Goal: Task Accomplishment & Management: Complete application form

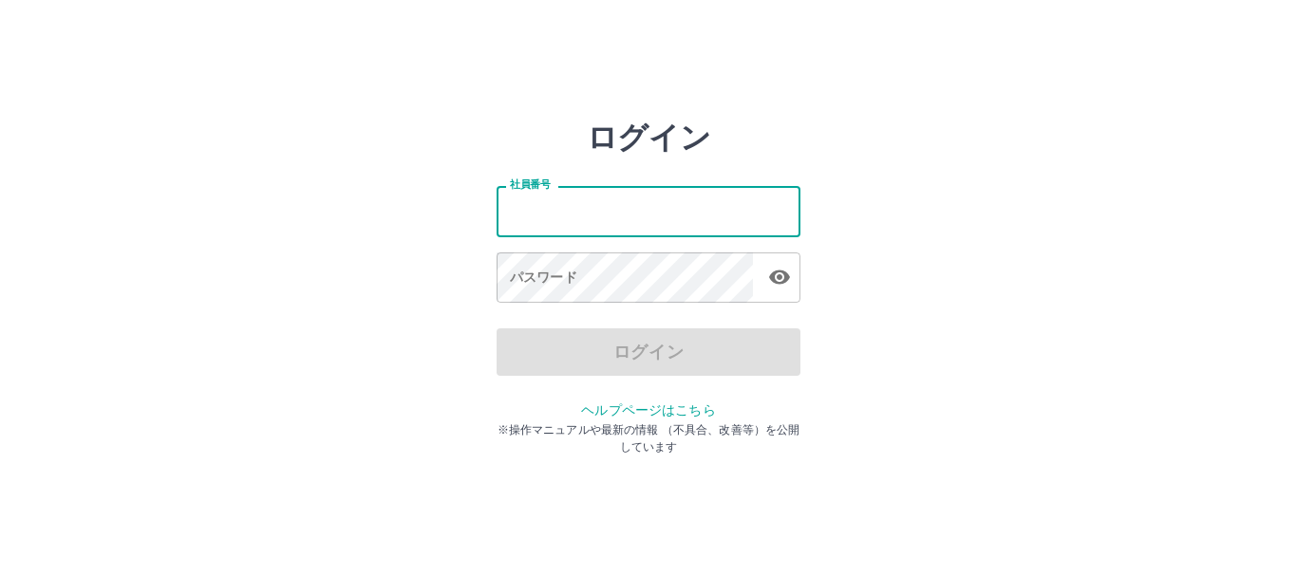
click at [686, 226] on input "社員番号" at bounding box center [649, 211] width 304 height 50
type input "*******"
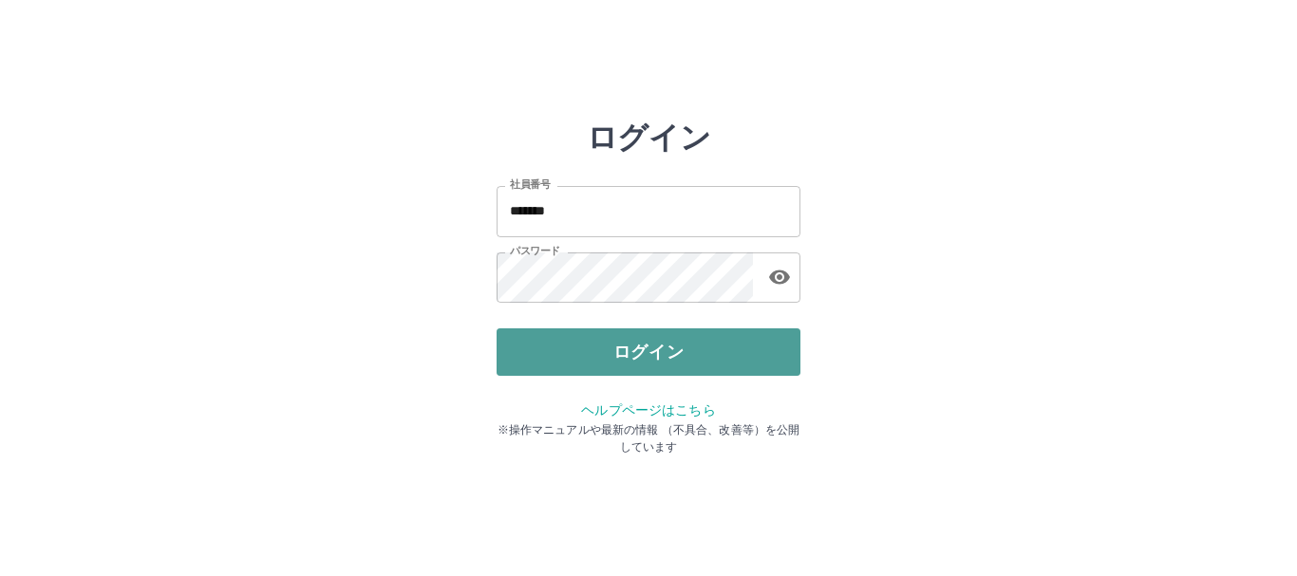
click at [635, 338] on button "ログイン" at bounding box center [649, 352] width 304 height 47
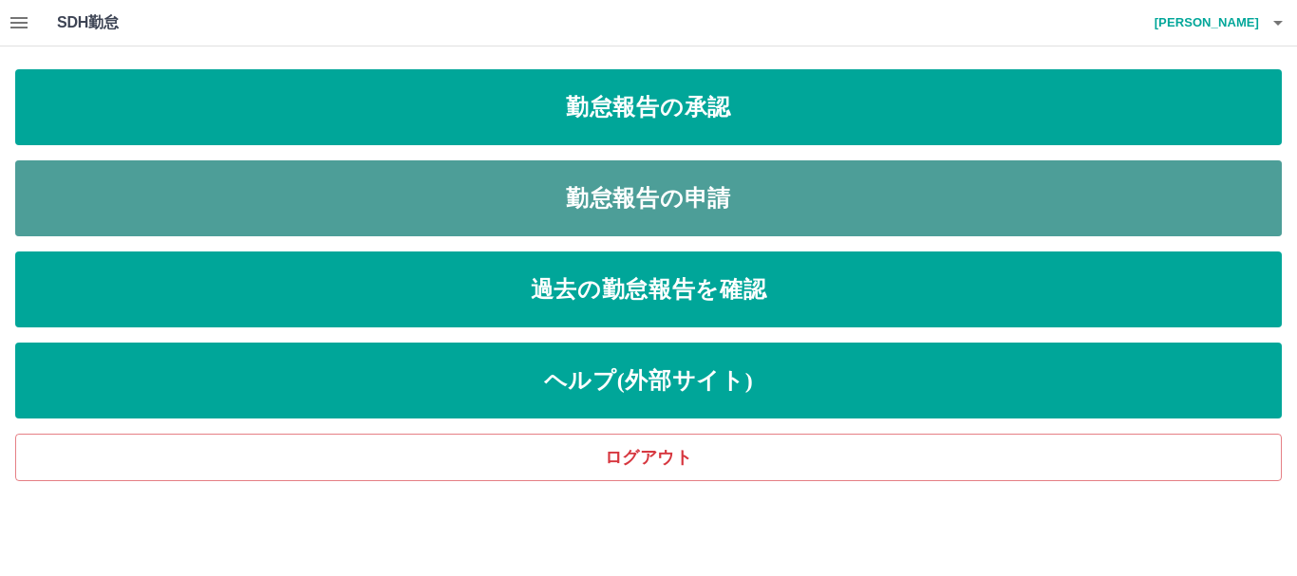
click at [662, 198] on link "勤怠報告の申請" at bounding box center [648, 198] width 1267 height 76
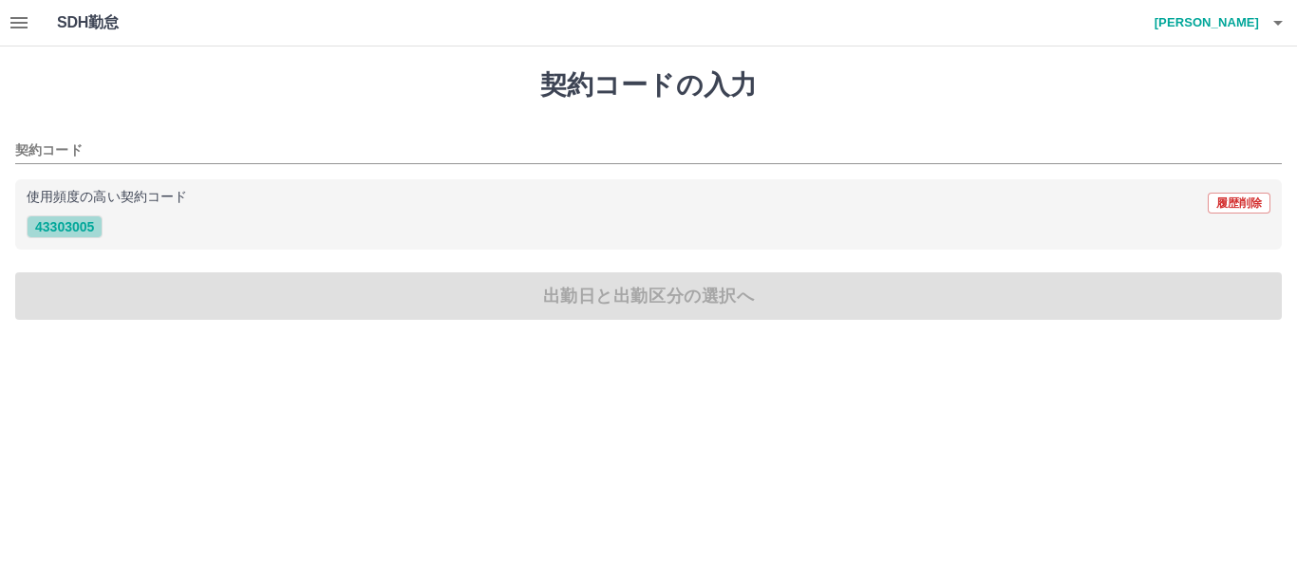
click at [81, 230] on button "43303005" at bounding box center [65, 227] width 76 height 23
type input "********"
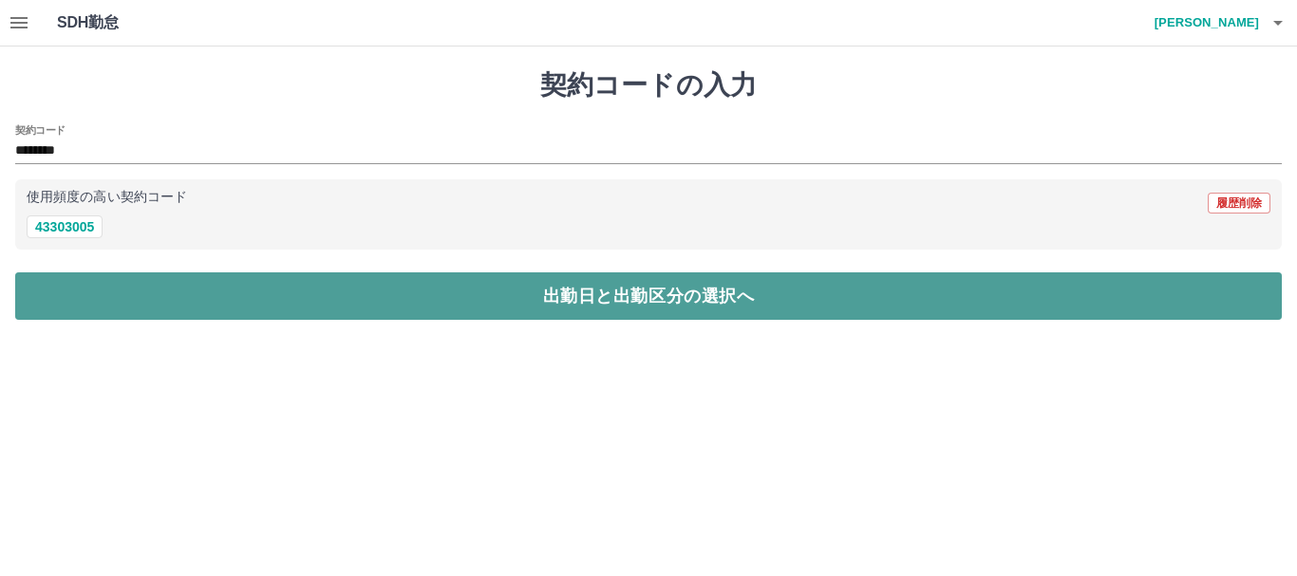
click at [122, 293] on button "出勤日と出勤区分の選択へ" at bounding box center [648, 296] width 1267 height 47
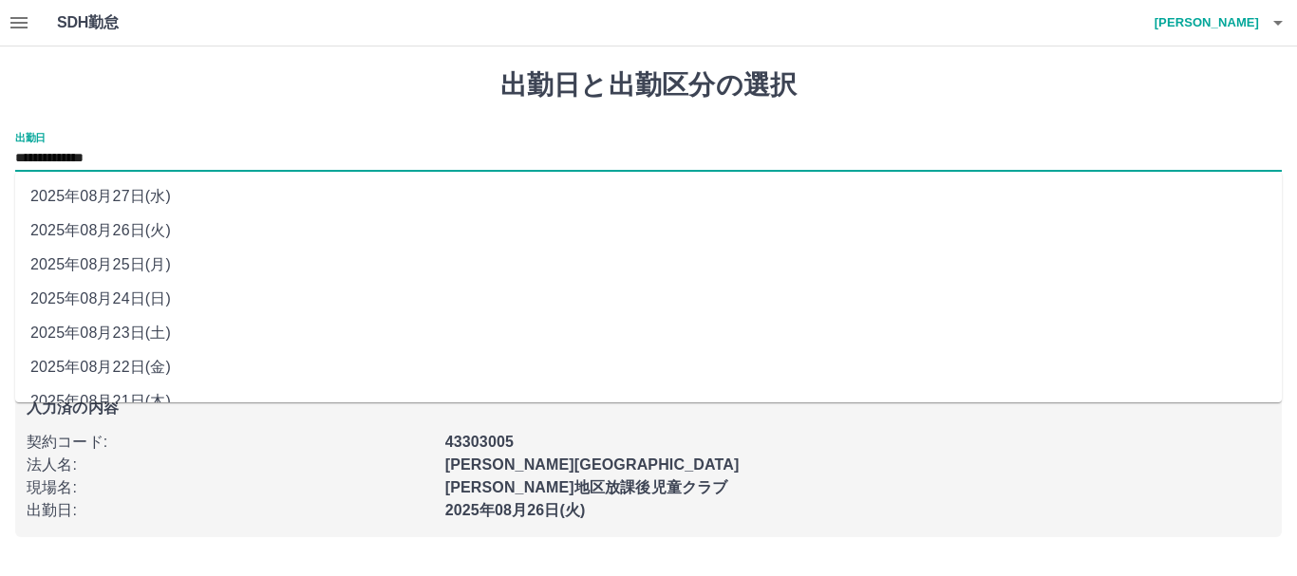
click at [165, 159] on input "**********" at bounding box center [648, 159] width 1267 height 24
click at [149, 262] on li "2025年08月25日(月)" at bounding box center [648, 265] width 1267 height 34
type input "**********"
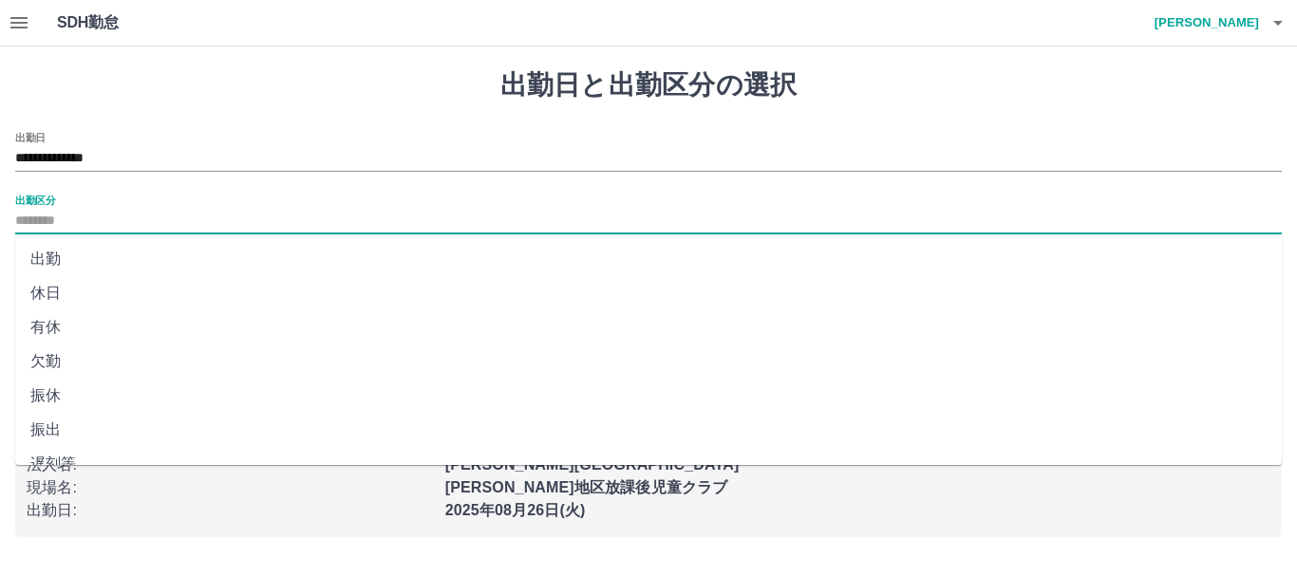
click at [98, 217] on input "出勤区分" at bounding box center [648, 222] width 1267 height 24
click at [52, 255] on li "出勤" at bounding box center [648, 259] width 1267 height 34
type input "**"
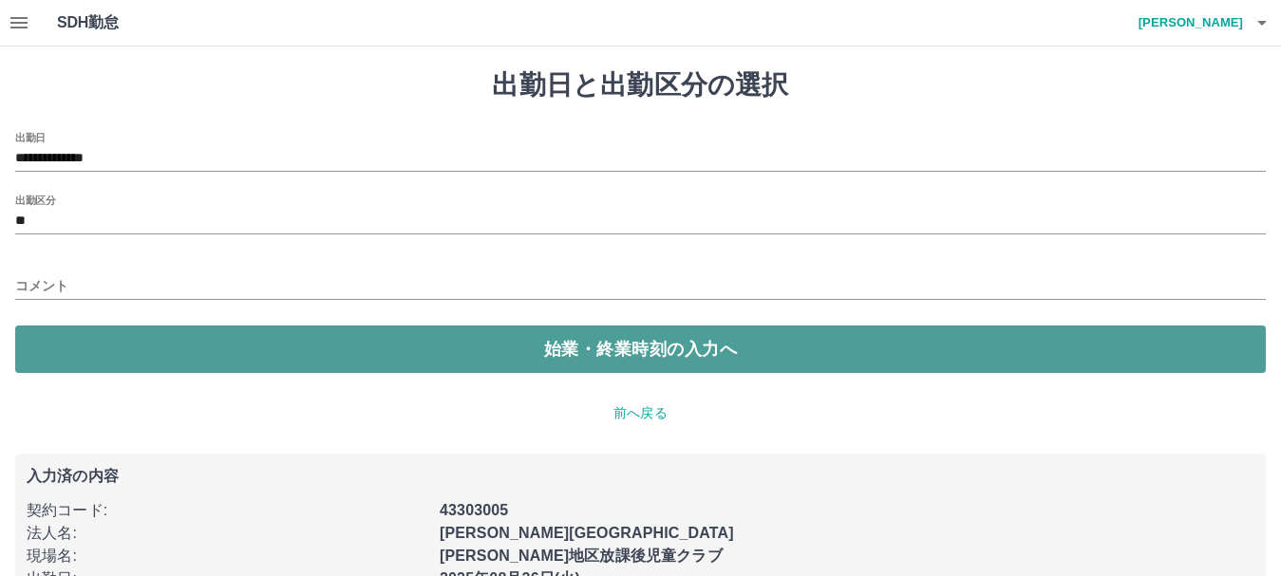
click at [81, 352] on button "始業・終業時刻の入力へ" at bounding box center [640, 349] width 1251 height 47
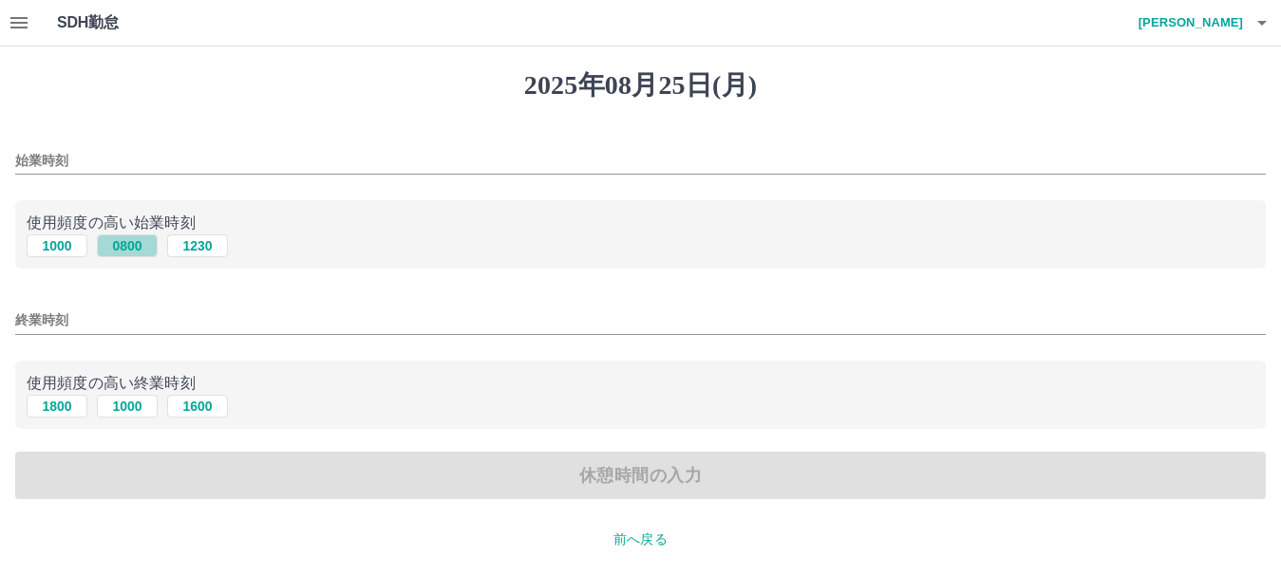
click at [116, 251] on button "0800" at bounding box center [127, 246] width 61 height 23
type input "****"
click at [55, 405] on button "1800" at bounding box center [57, 406] width 61 height 23
type input "****"
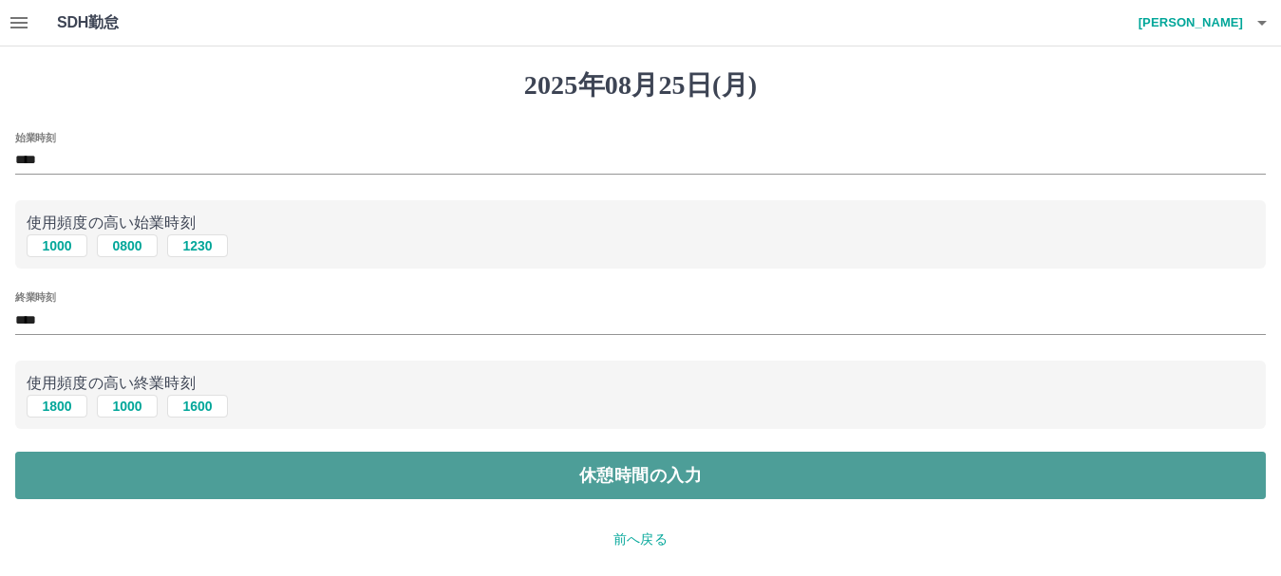
click at [98, 476] on button "休憩時間の入力" at bounding box center [640, 475] width 1251 height 47
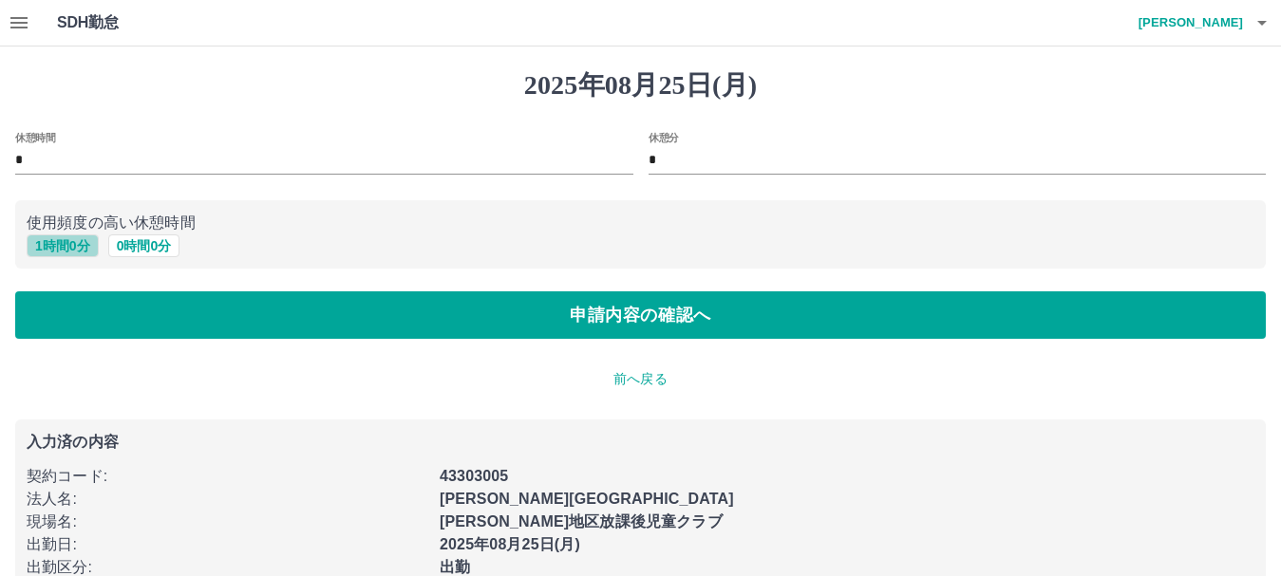
click at [53, 248] on button "1 時間 0 分" at bounding box center [63, 246] width 72 height 23
type input "*"
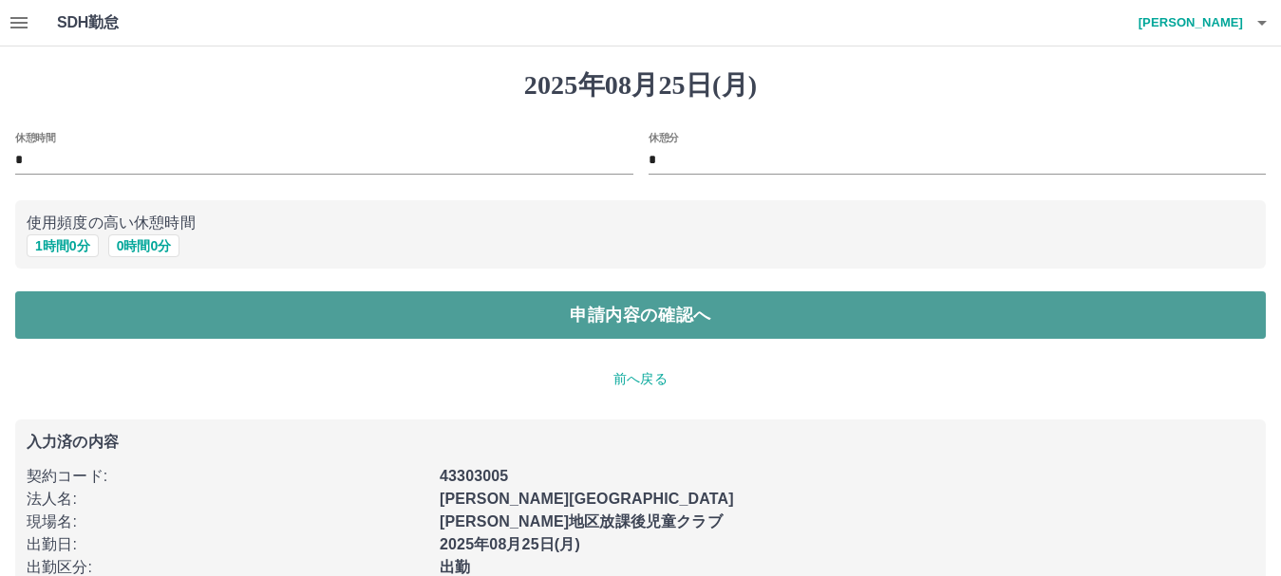
click at [52, 318] on button "申請内容の確認へ" at bounding box center [640, 315] width 1251 height 47
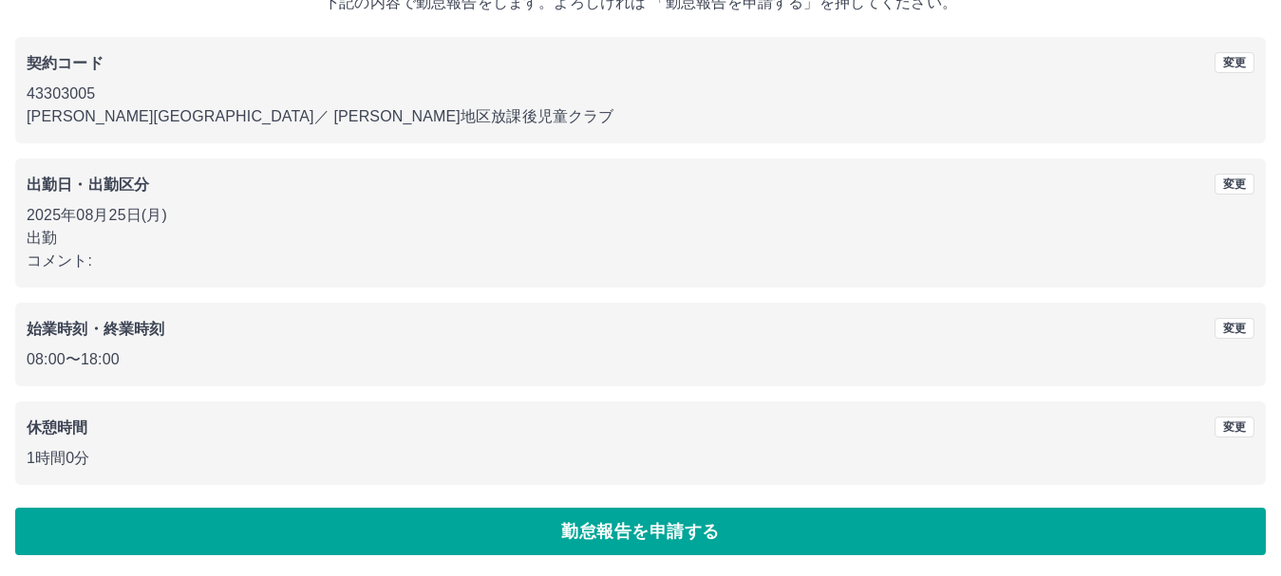
scroll to position [135, 0]
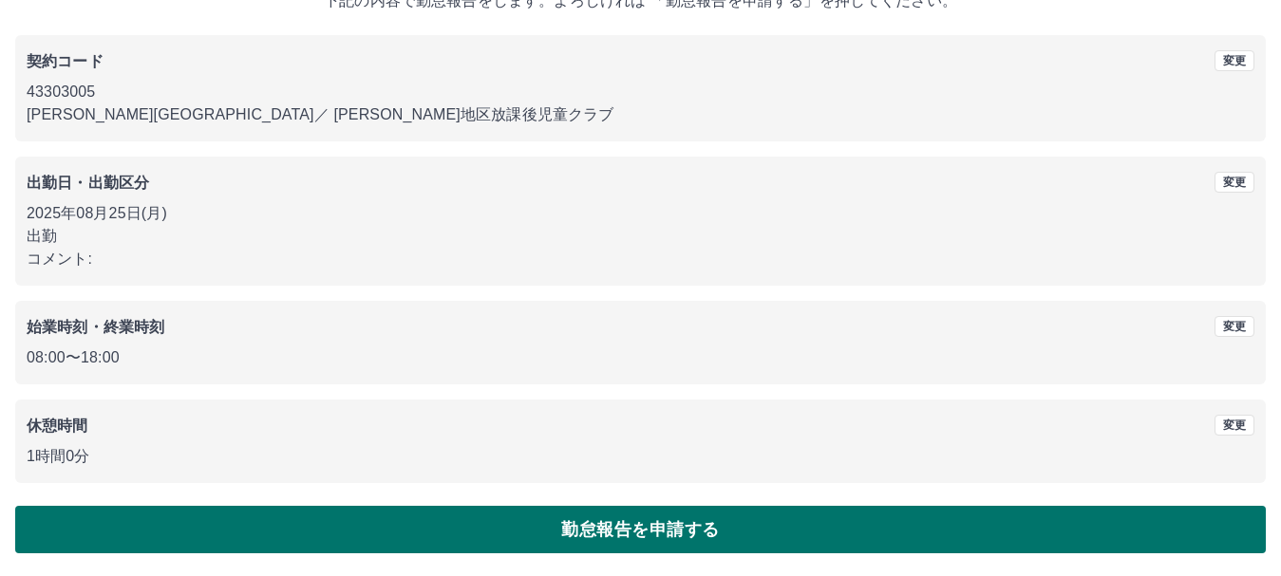
click at [222, 524] on button "勤怠報告を申請する" at bounding box center [640, 529] width 1251 height 47
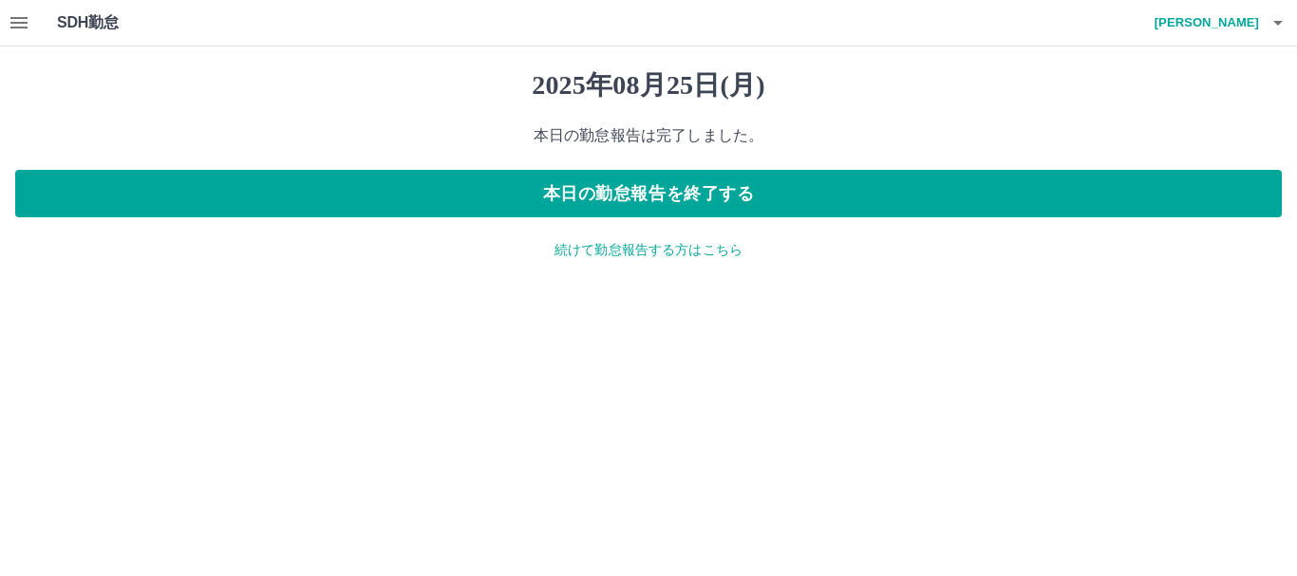
click at [12, 21] on icon "button" at bounding box center [19, 22] width 23 height 23
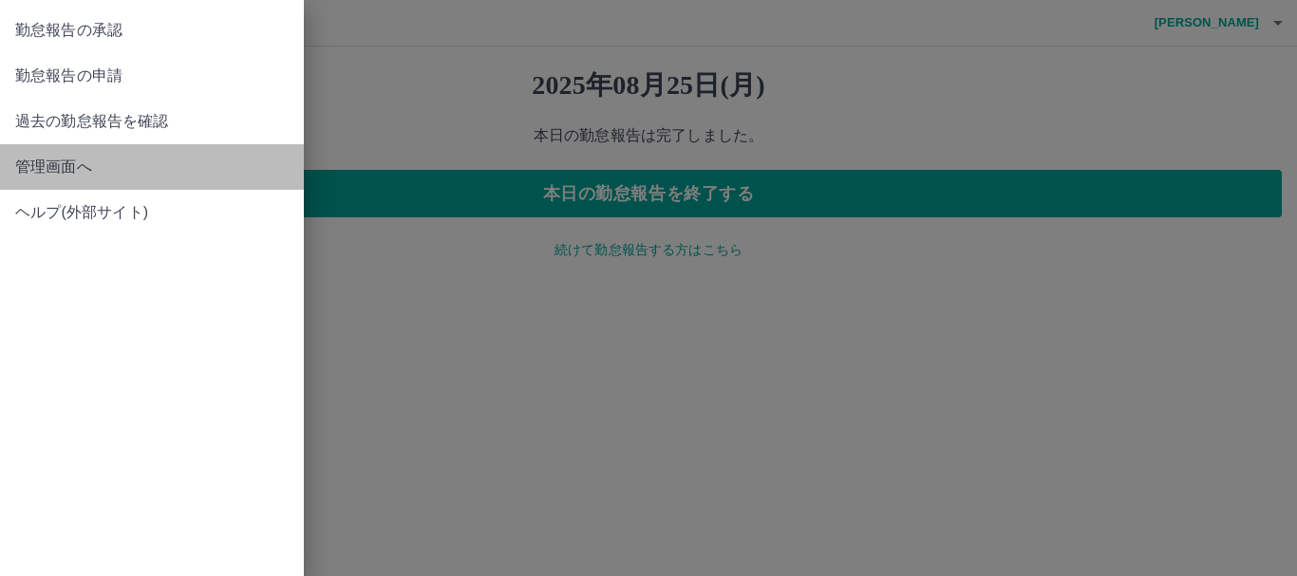
click at [47, 158] on span "管理画面へ" at bounding box center [151, 167] width 273 height 23
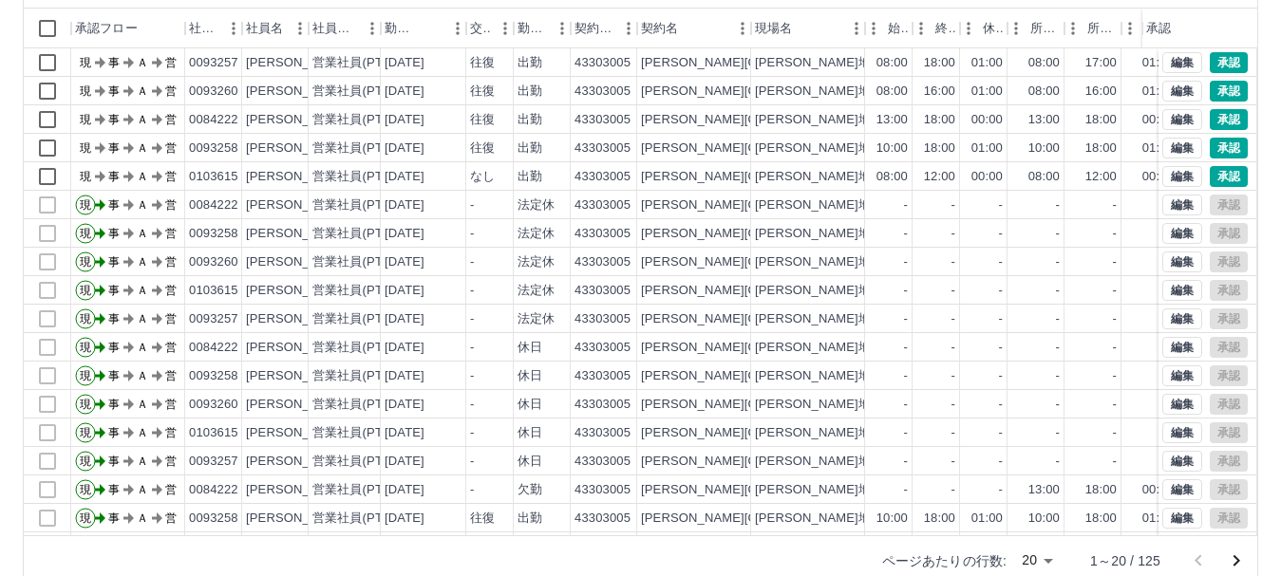
scroll to position [226, 0]
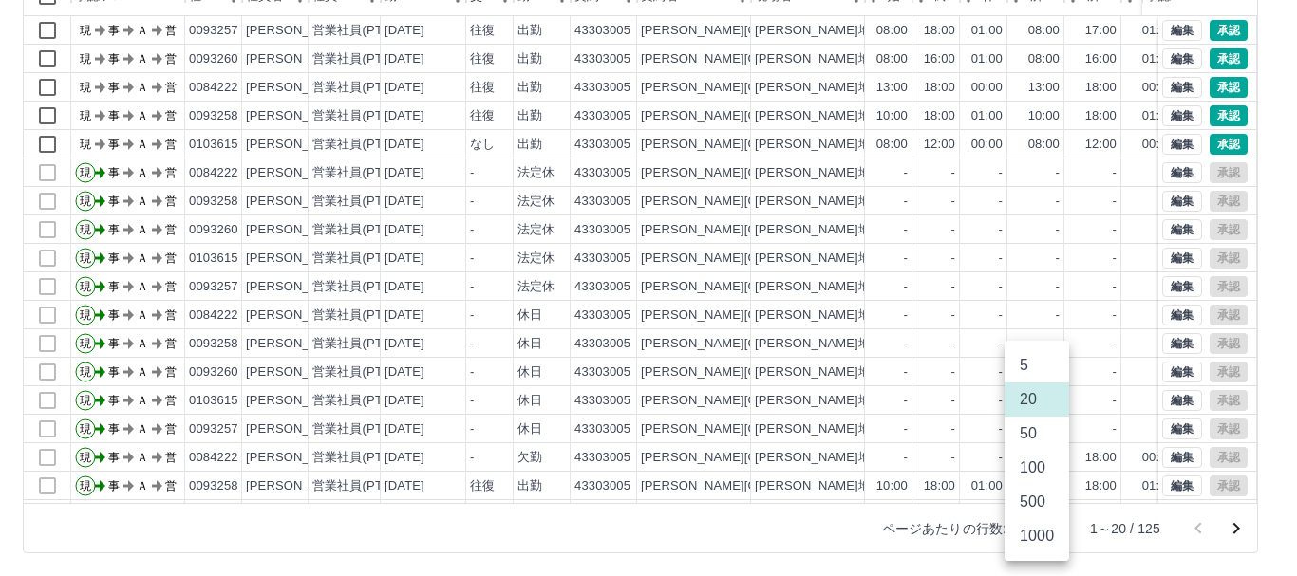
click at [1037, 533] on body "SDH勤怠 [PERSON_NAME] 勤務実績承認 前月 [DATE] 次月 今月 月選択 承認モード 削除モード 一括承認 列一覧 0 フィルター 行間隔…" at bounding box center [648, 175] width 1297 height 802
click at [1044, 504] on li "500" at bounding box center [1037, 502] width 65 height 34
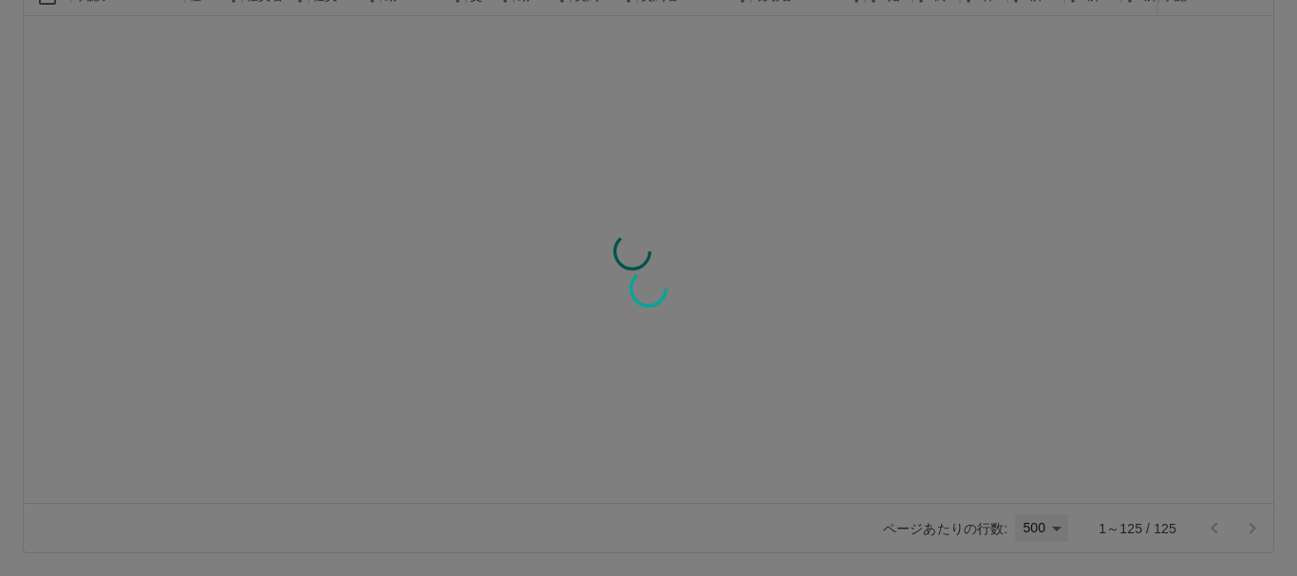
type input "***"
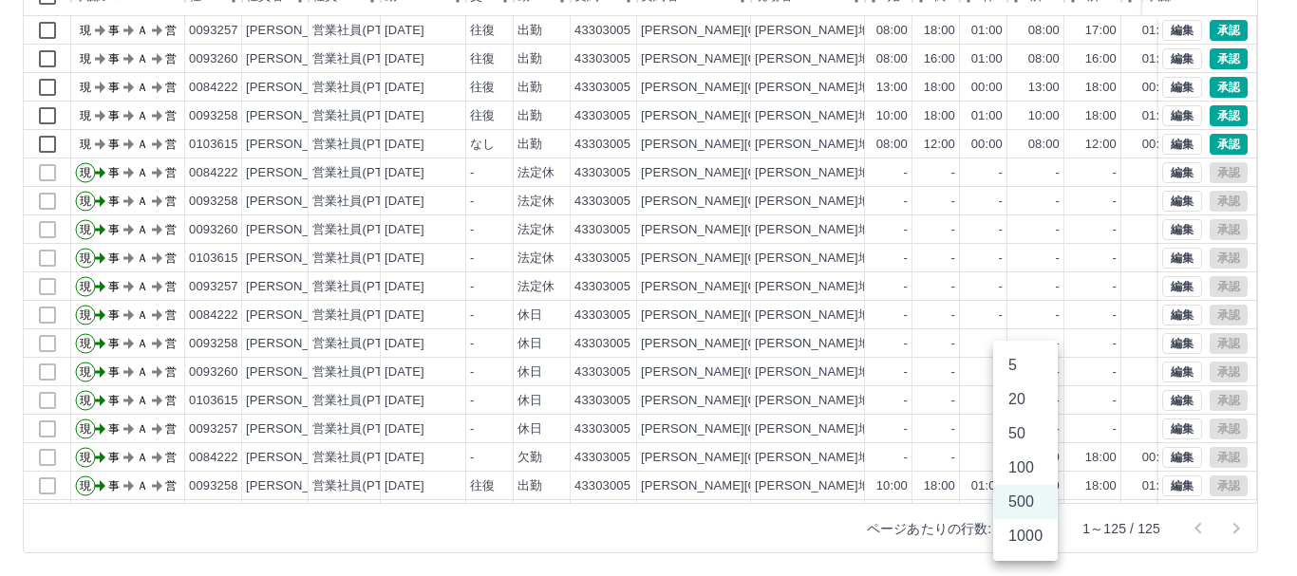
click at [1255, 386] on div at bounding box center [648, 288] width 1297 height 576
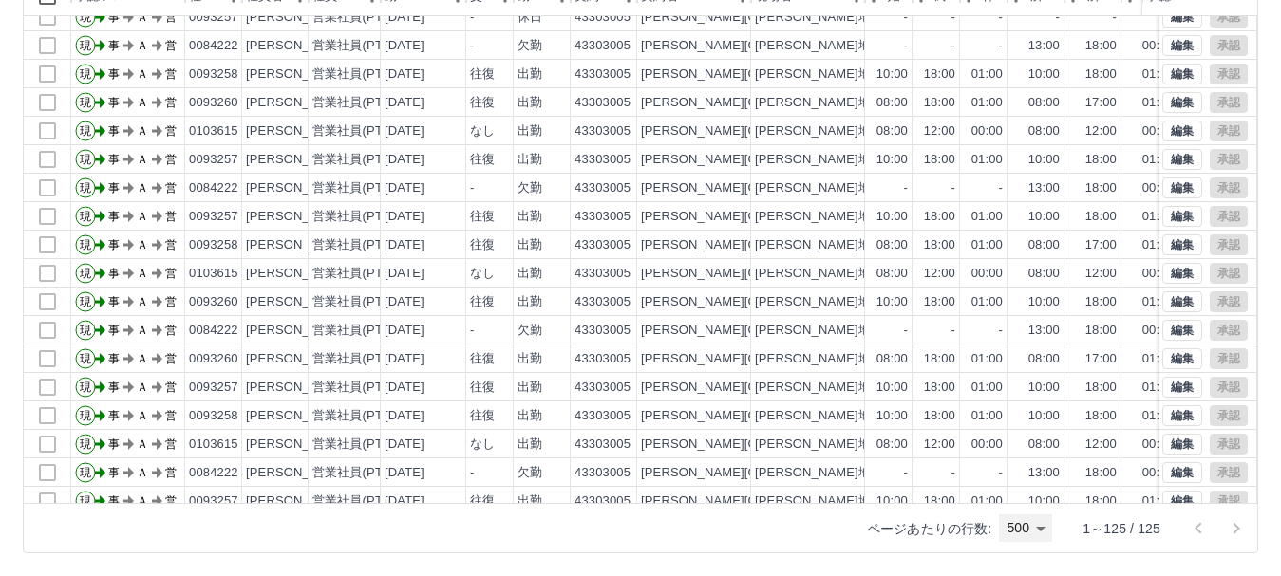
scroll to position [824, 0]
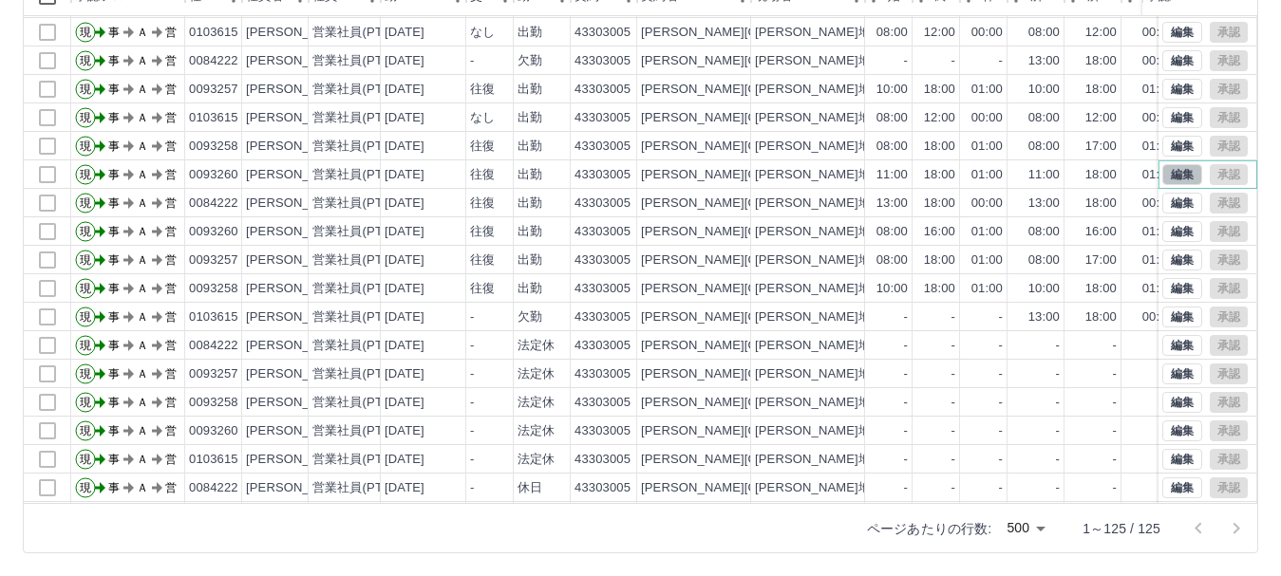
click at [1162, 173] on button "編集" at bounding box center [1182, 174] width 40 height 21
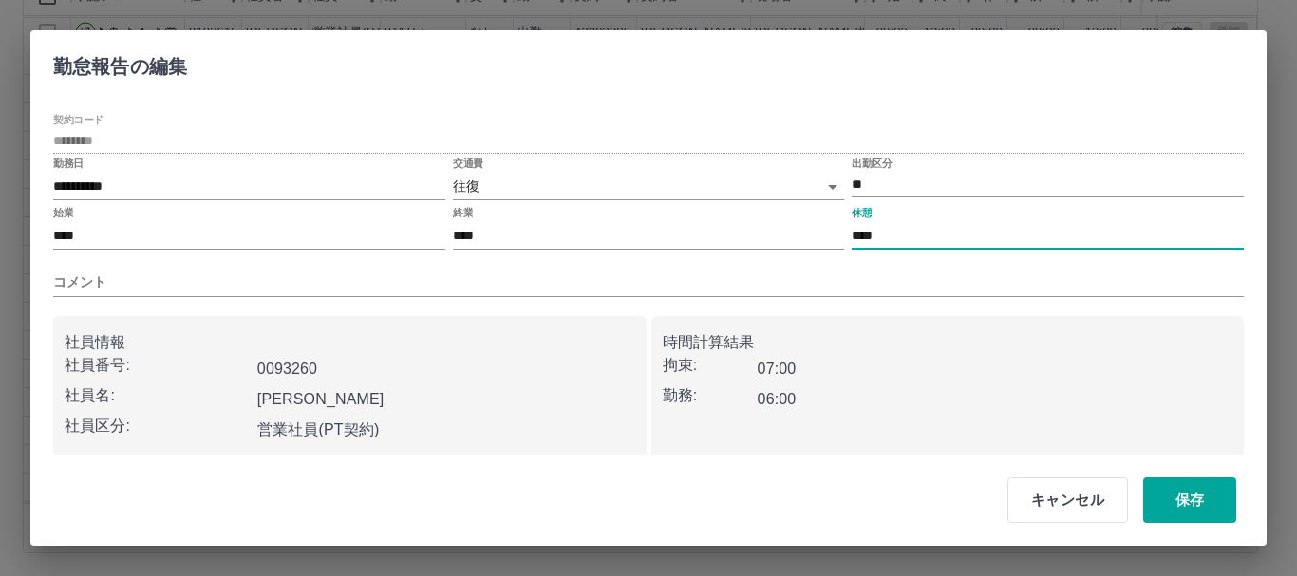
click at [881, 239] on input "****" at bounding box center [1048, 236] width 392 height 28
type input "****"
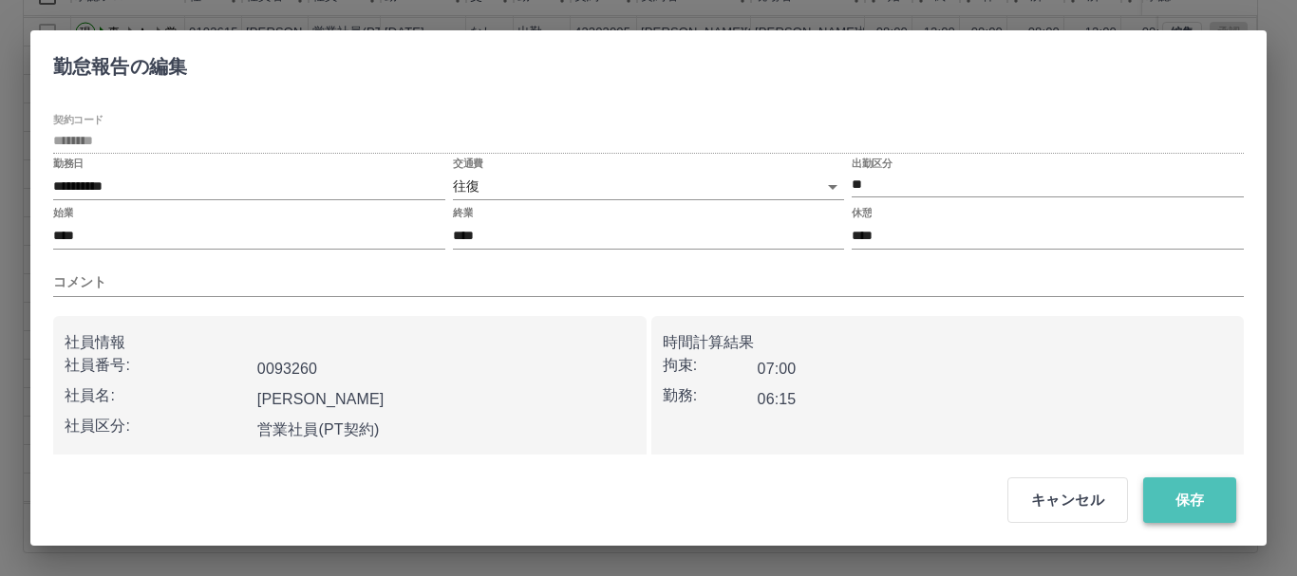
click at [1180, 509] on button "保存" at bounding box center [1189, 501] width 93 height 46
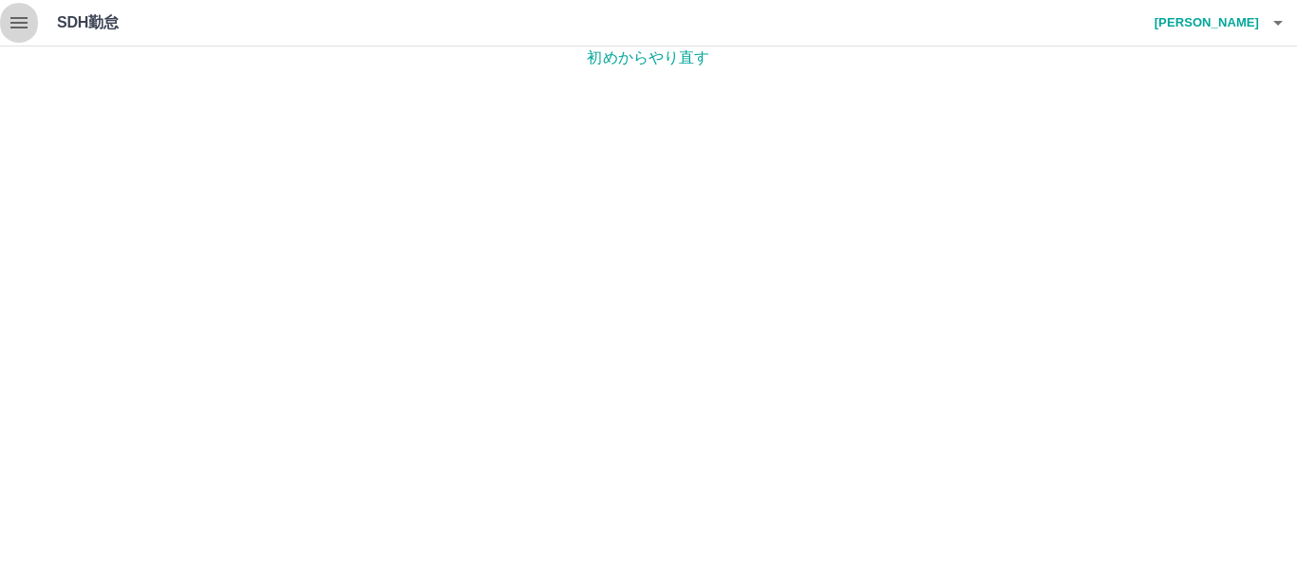
click at [14, 22] on icon "button" at bounding box center [18, 22] width 17 height 11
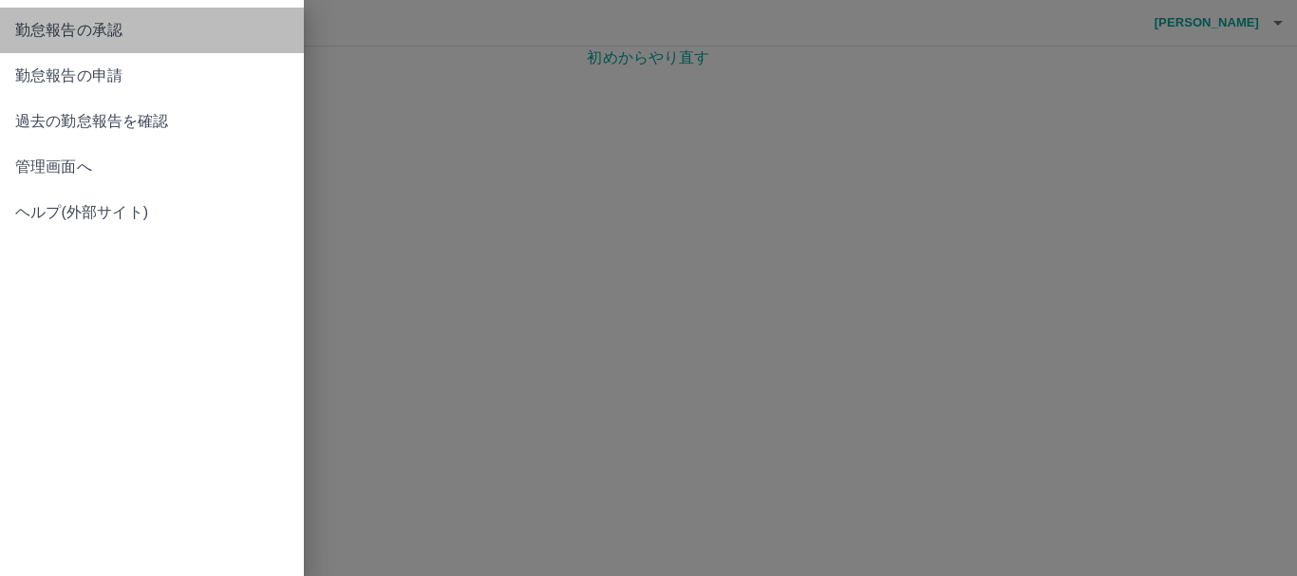
click at [86, 25] on span "勤怠報告の承認" at bounding box center [151, 30] width 273 height 23
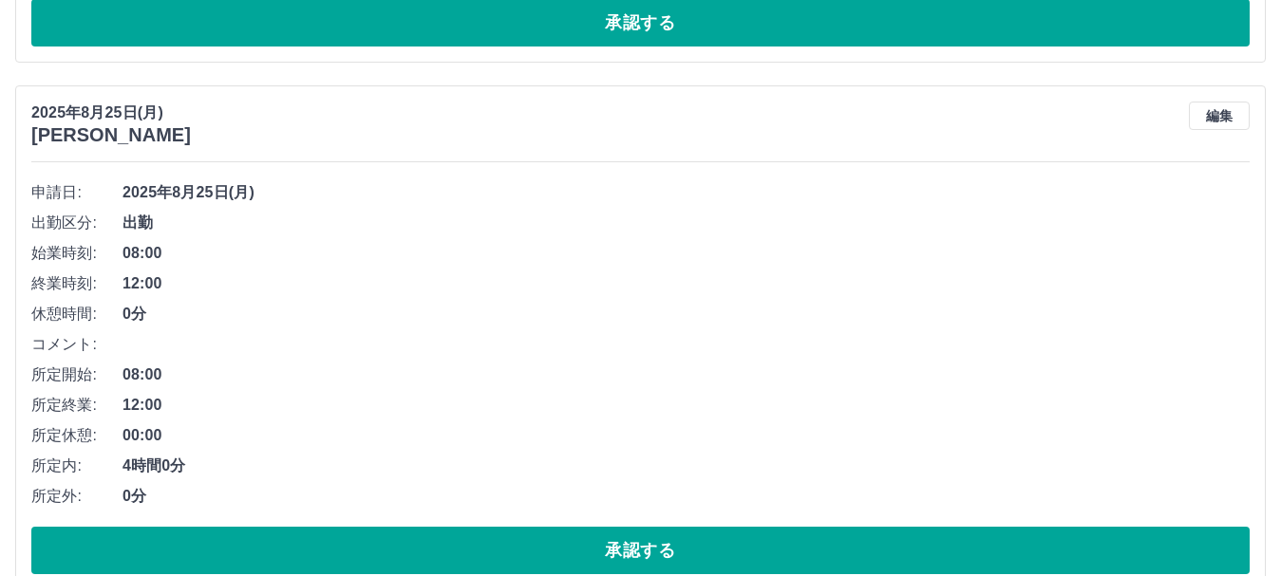
scroll to position [2290, 0]
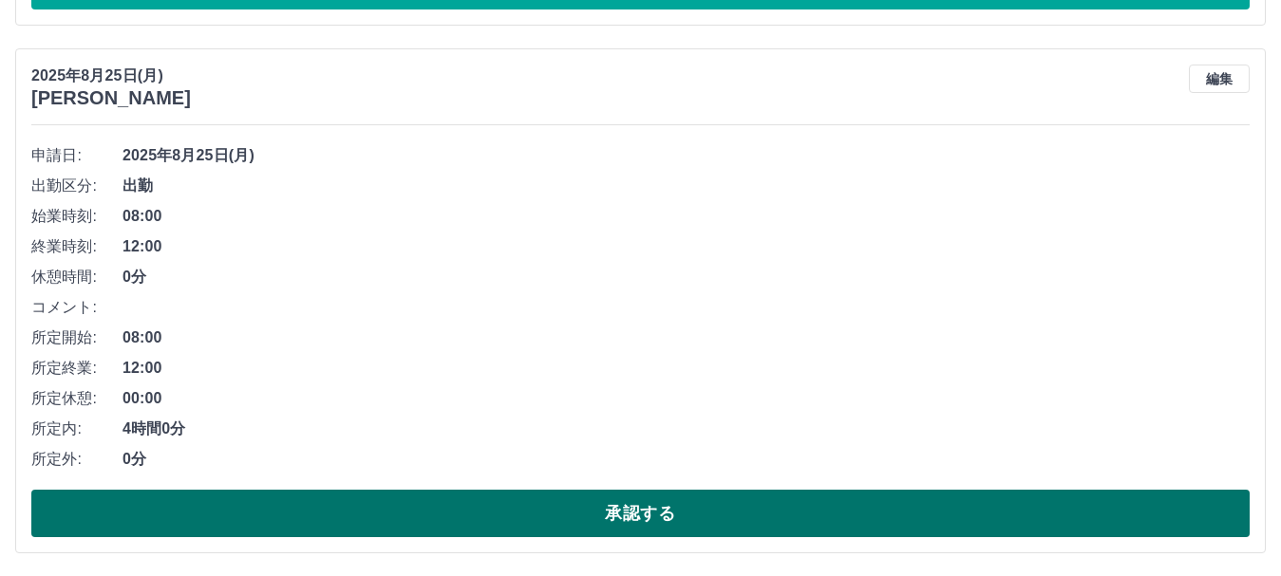
click at [311, 501] on button "承認する" at bounding box center [640, 513] width 1218 height 47
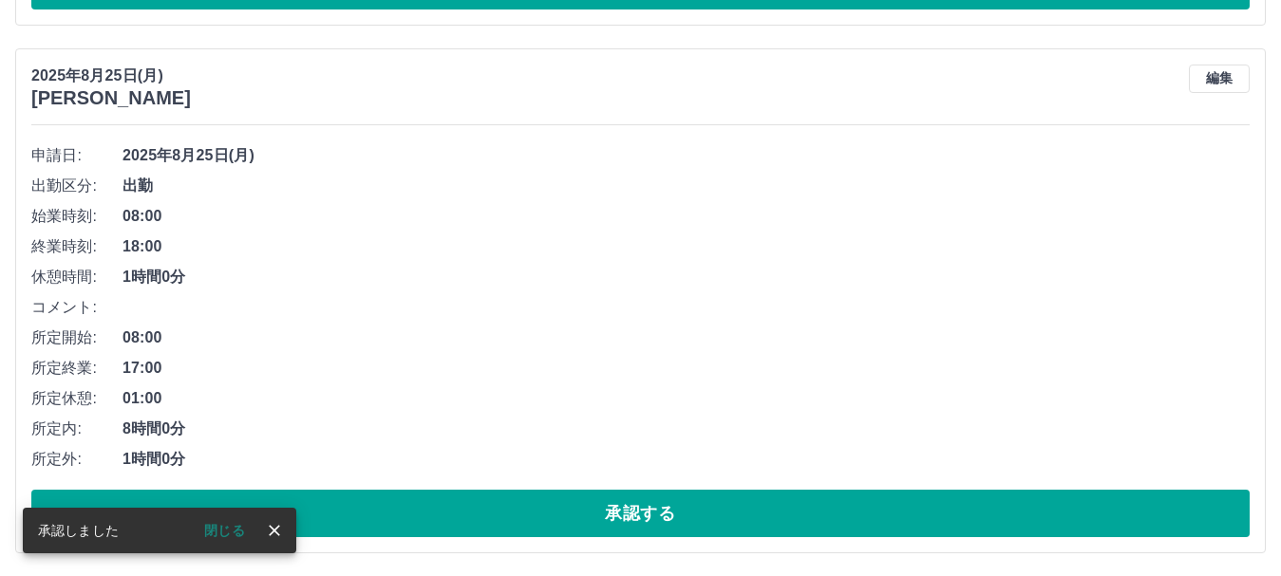
scroll to position [1762, 0]
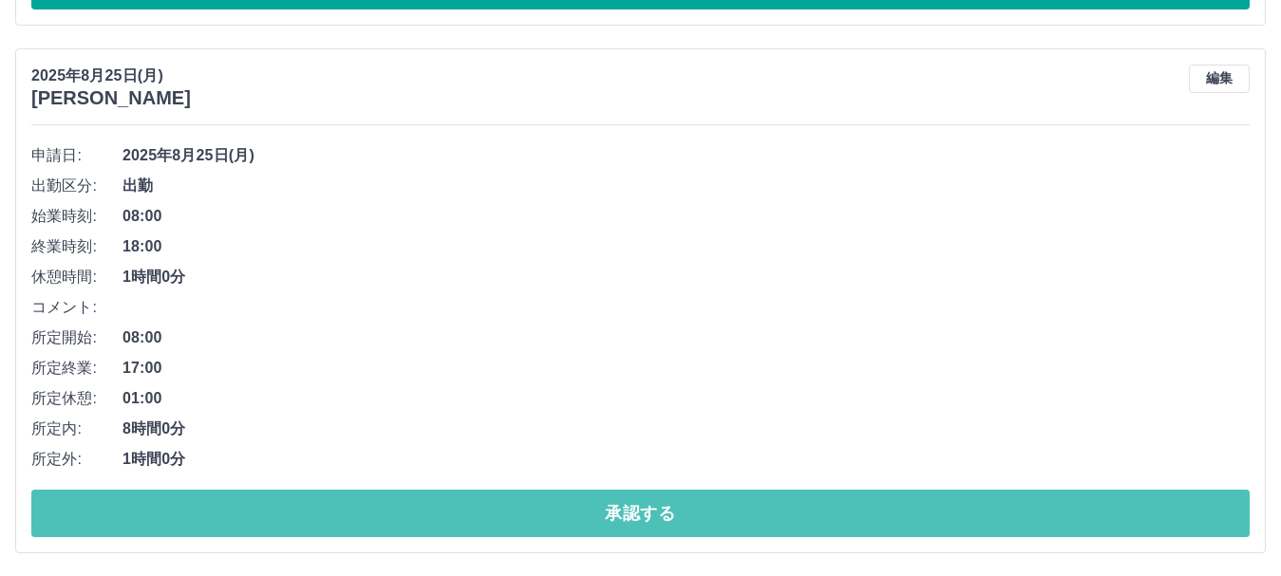
click at [311, 501] on button "承認する" at bounding box center [640, 513] width 1218 height 47
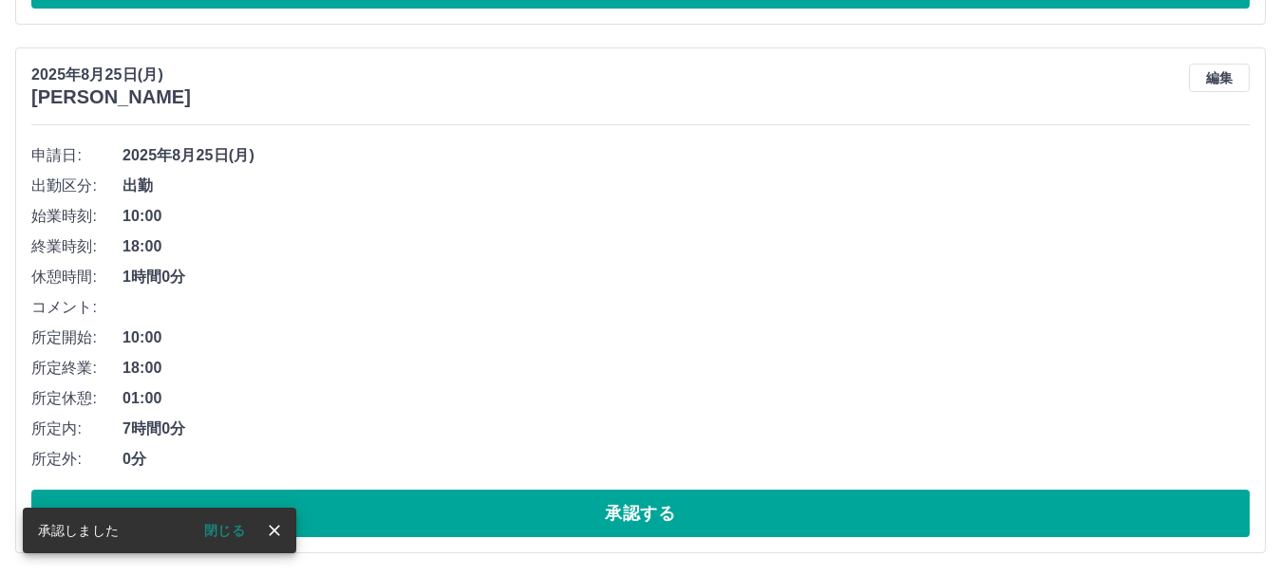
scroll to position [1234, 0]
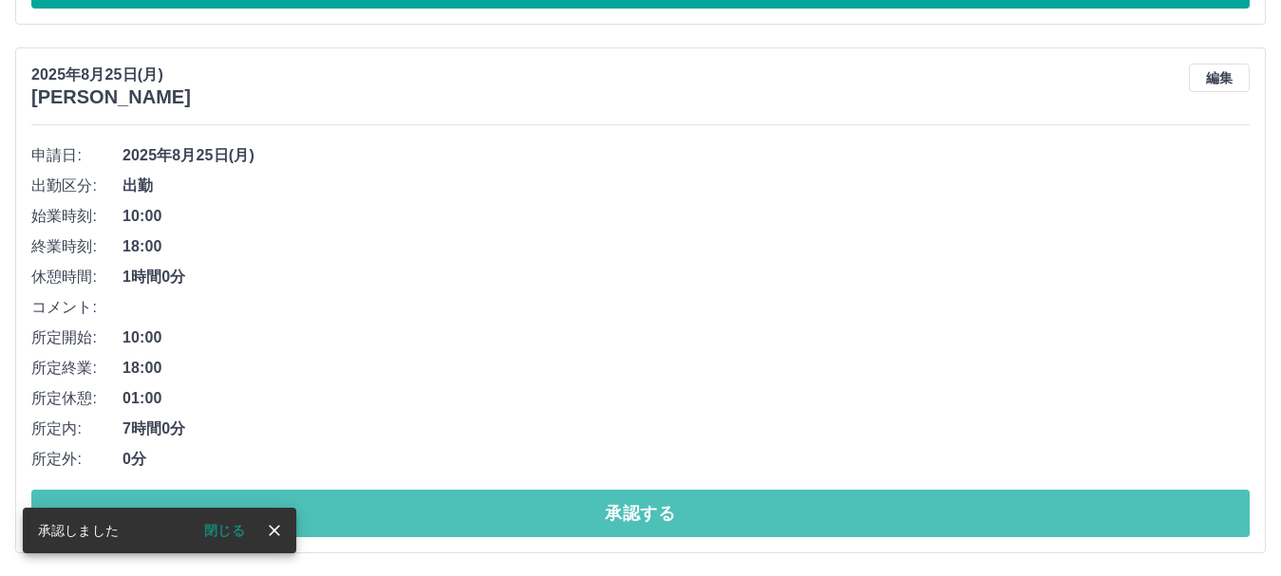
click at [311, 501] on button "承認する" at bounding box center [640, 513] width 1218 height 47
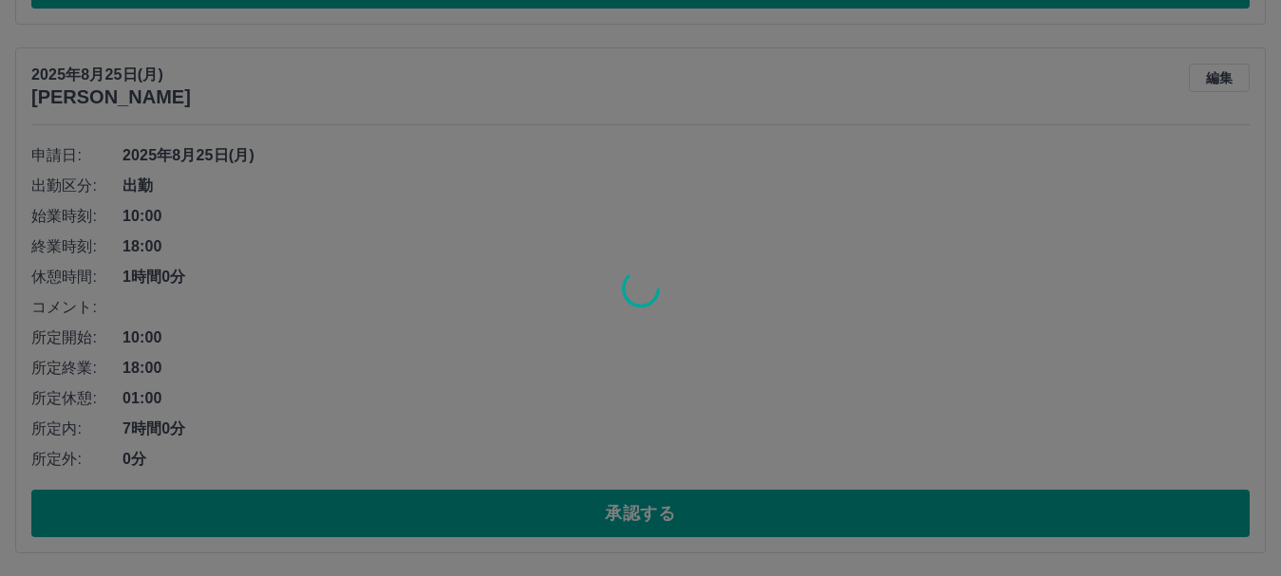
scroll to position [706, 0]
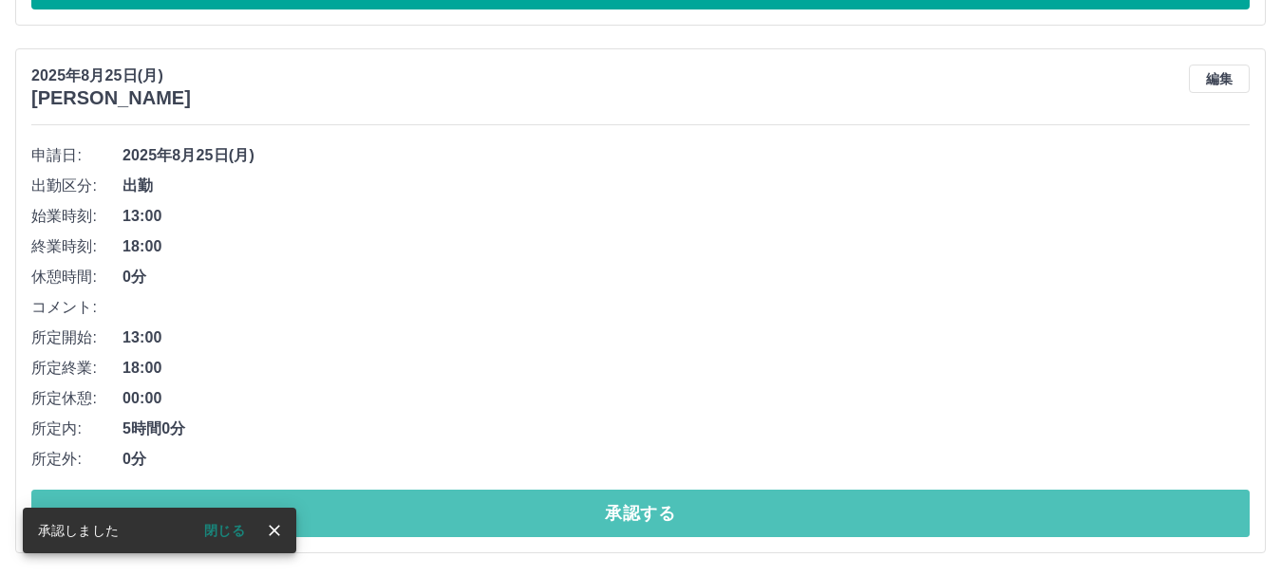
click at [311, 501] on button "承認する" at bounding box center [640, 513] width 1218 height 47
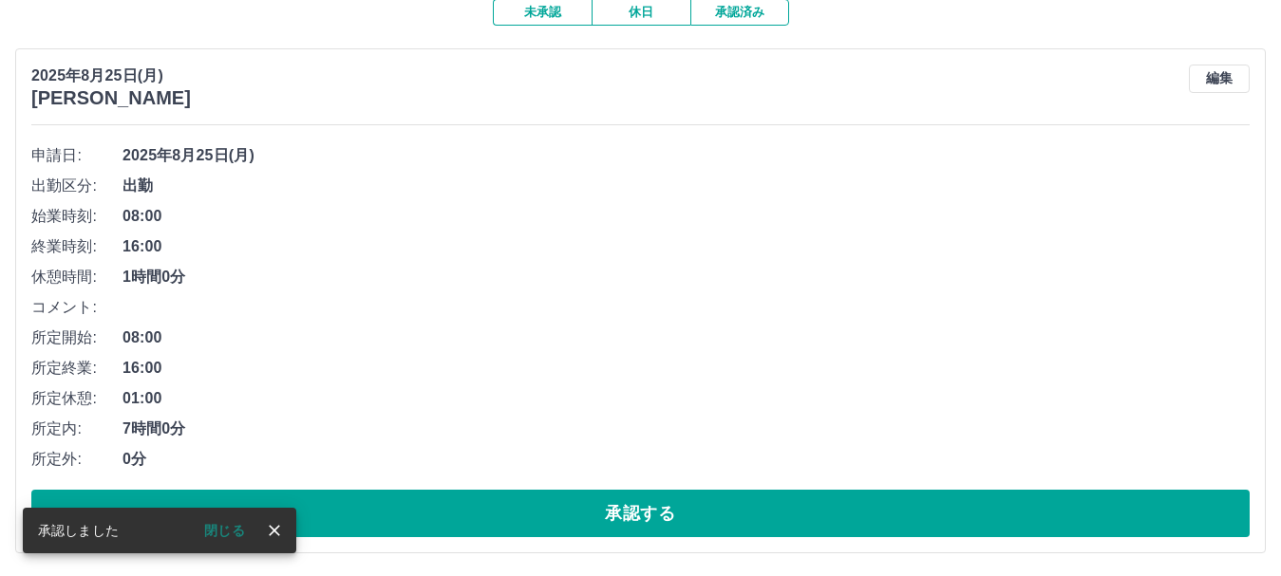
scroll to position [178, 0]
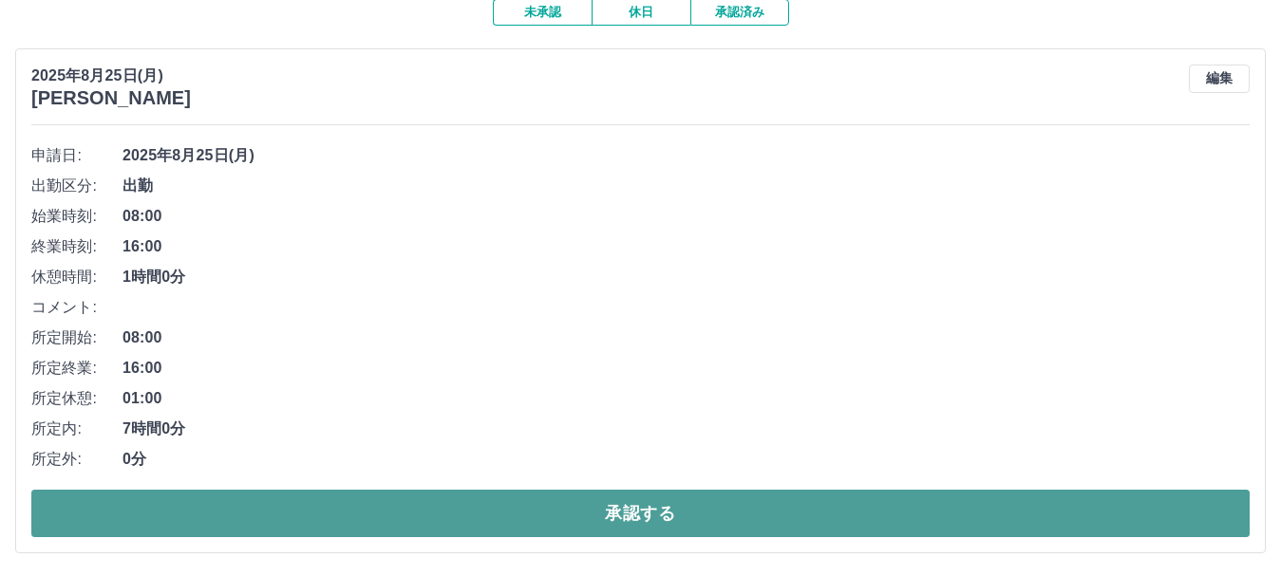
click at [357, 519] on button "承認する" at bounding box center [640, 513] width 1218 height 47
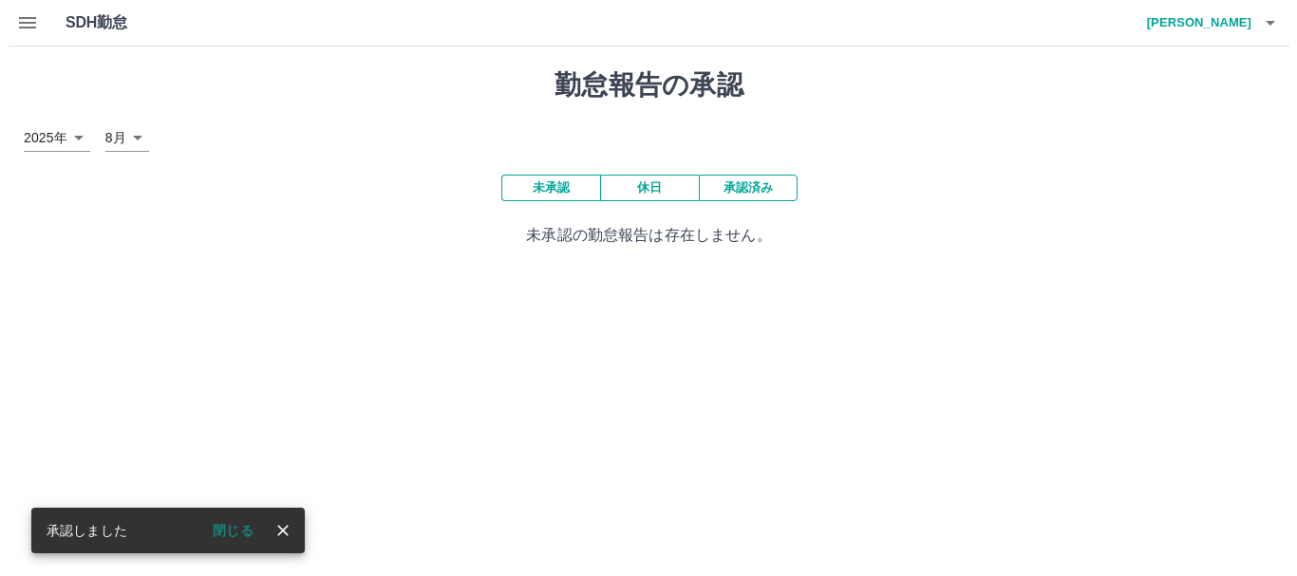
scroll to position [0, 0]
click at [10, 11] on icon "button" at bounding box center [19, 22] width 23 height 23
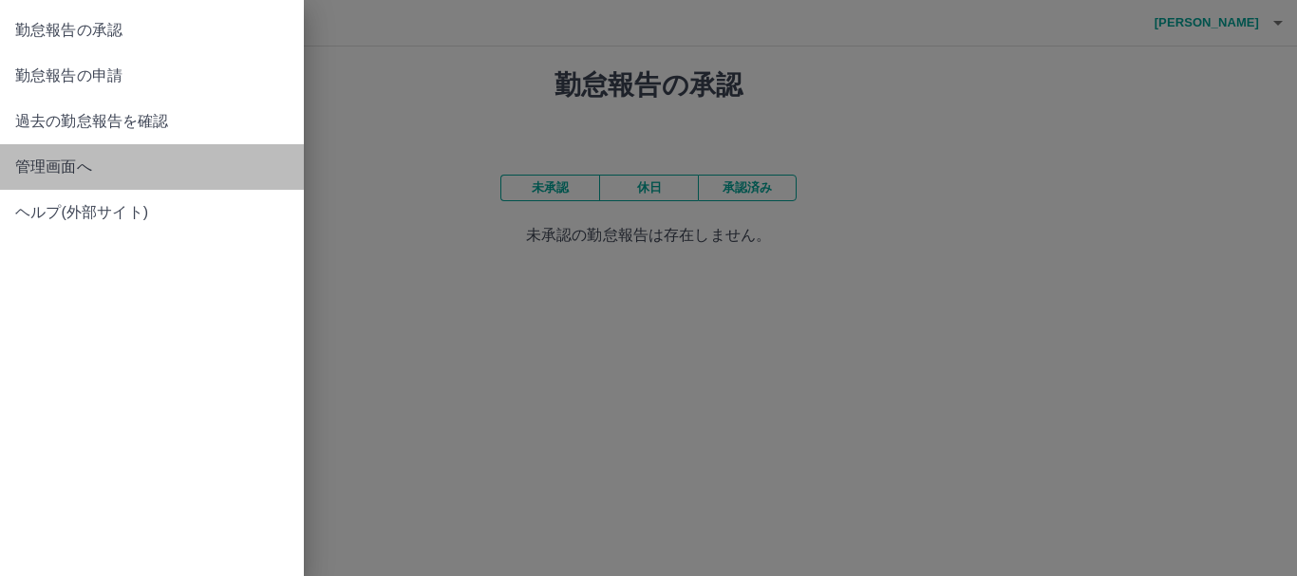
click at [79, 163] on span "管理画面へ" at bounding box center [151, 167] width 273 height 23
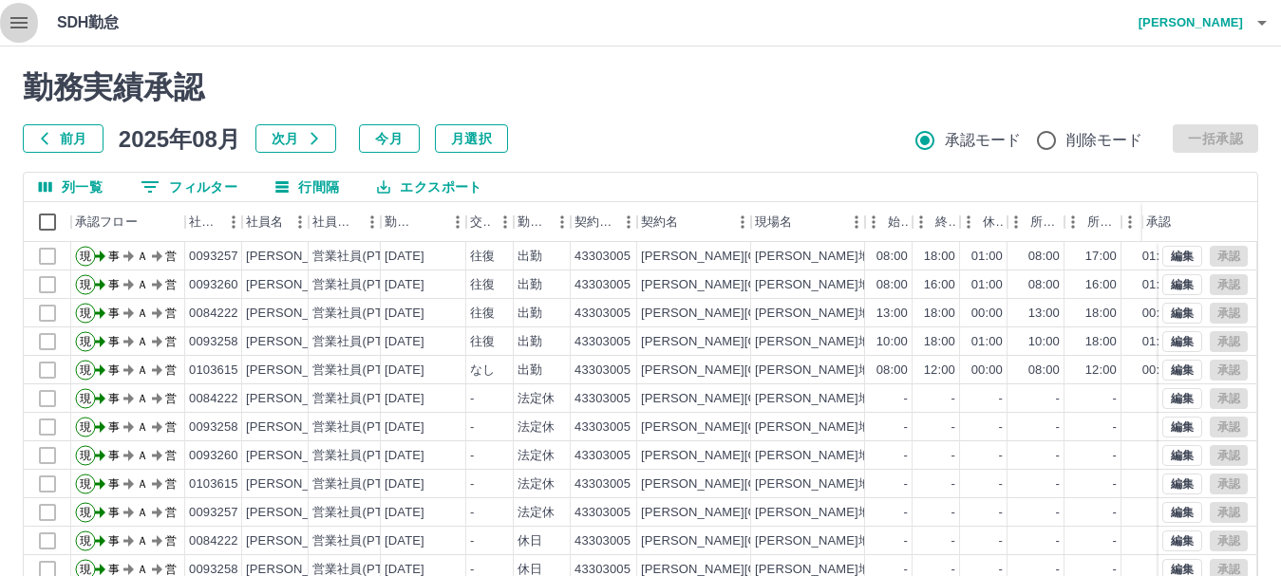
drag, startPoint x: 1243, startPoint y: 0, endPoint x: 24, endPoint y: 28, distance: 1219.5
click at [24, 28] on icon "button" at bounding box center [18, 22] width 17 height 11
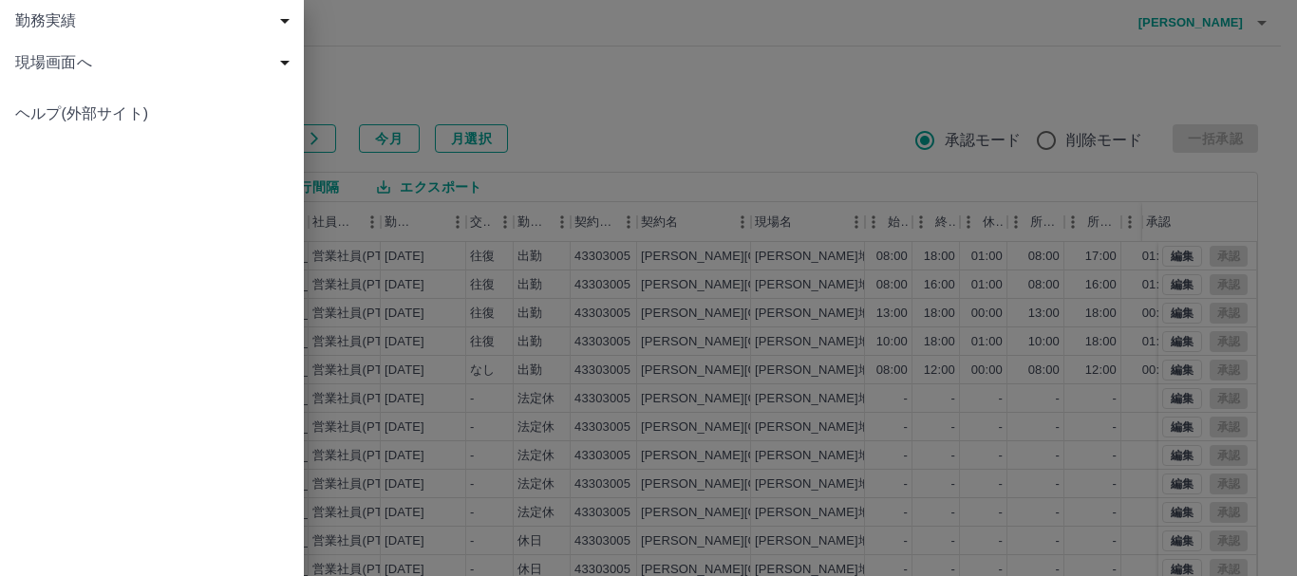
click at [382, 47] on div at bounding box center [648, 288] width 1297 height 576
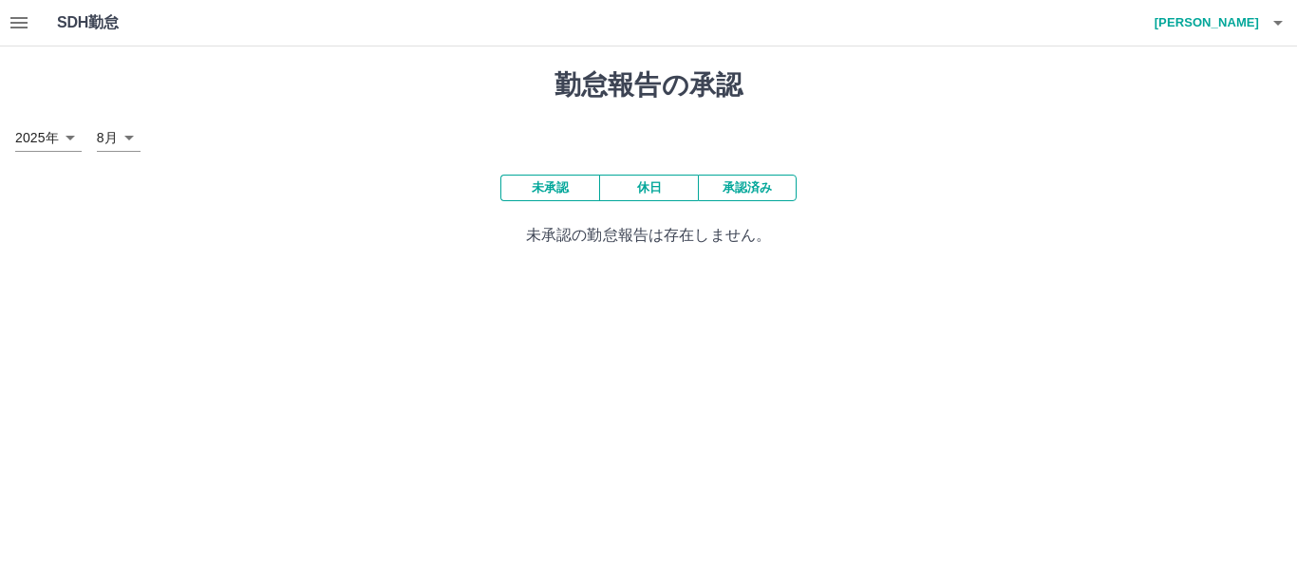
click at [1228, 28] on h4 "[PERSON_NAME]" at bounding box center [1202, 23] width 114 height 46
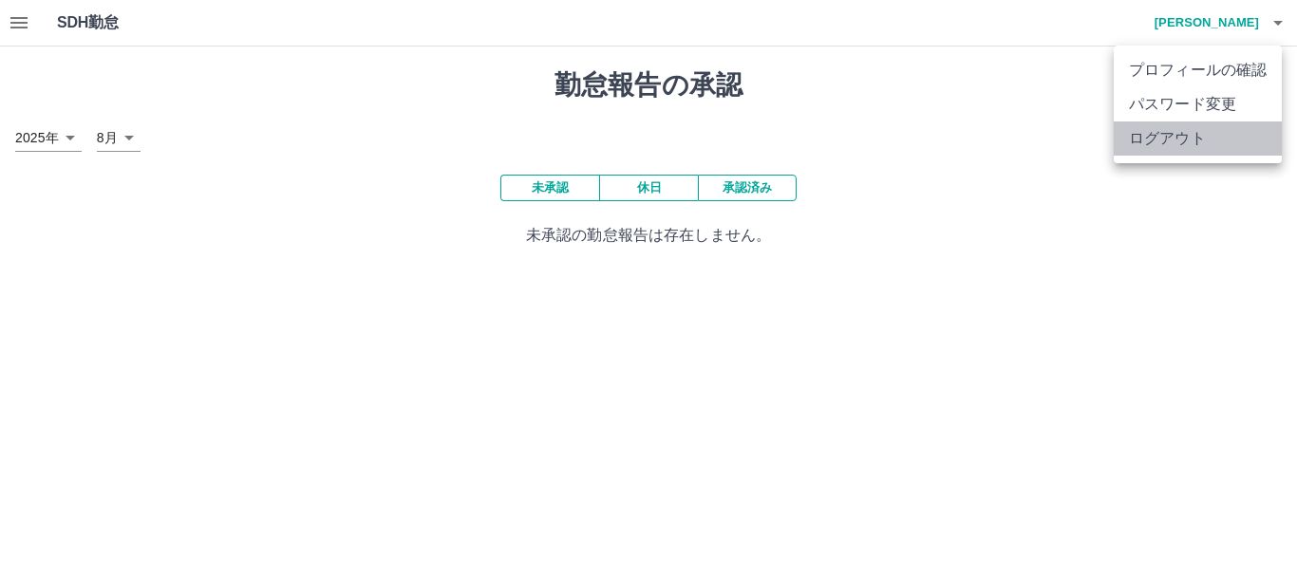
click at [1171, 142] on li "ログアウト" at bounding box center [1198, 139] width 168 height 34
